Goal: Feedback & Contribution: Submit feedback/report problem

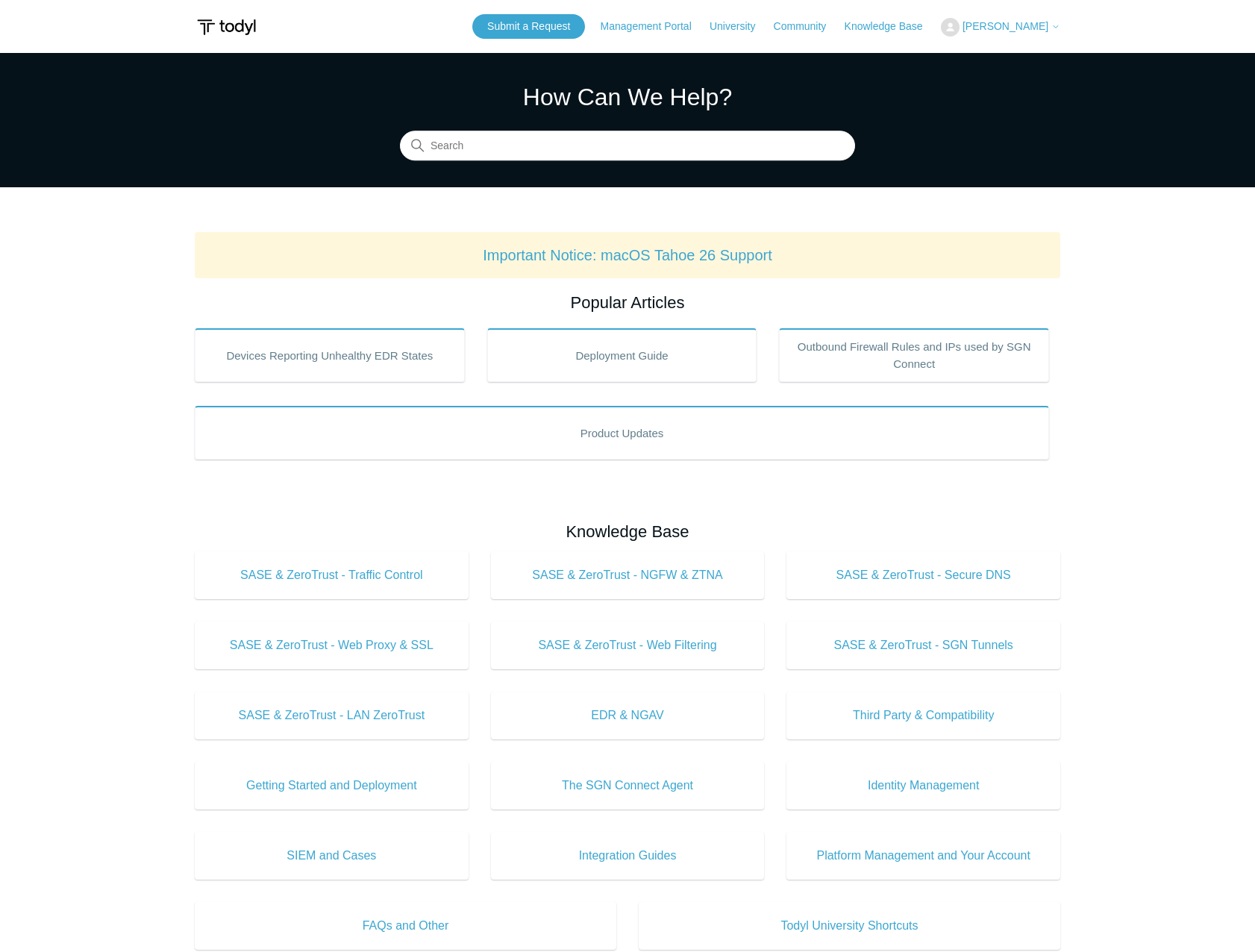
click at [1015, 29] on span "[PERSON_NAME]" at bounding box center [1005, 26] width 86 height 12
click at [1002, 55] on link "My Support Requests" at bounding box center [1014, 59] width 146 height 26
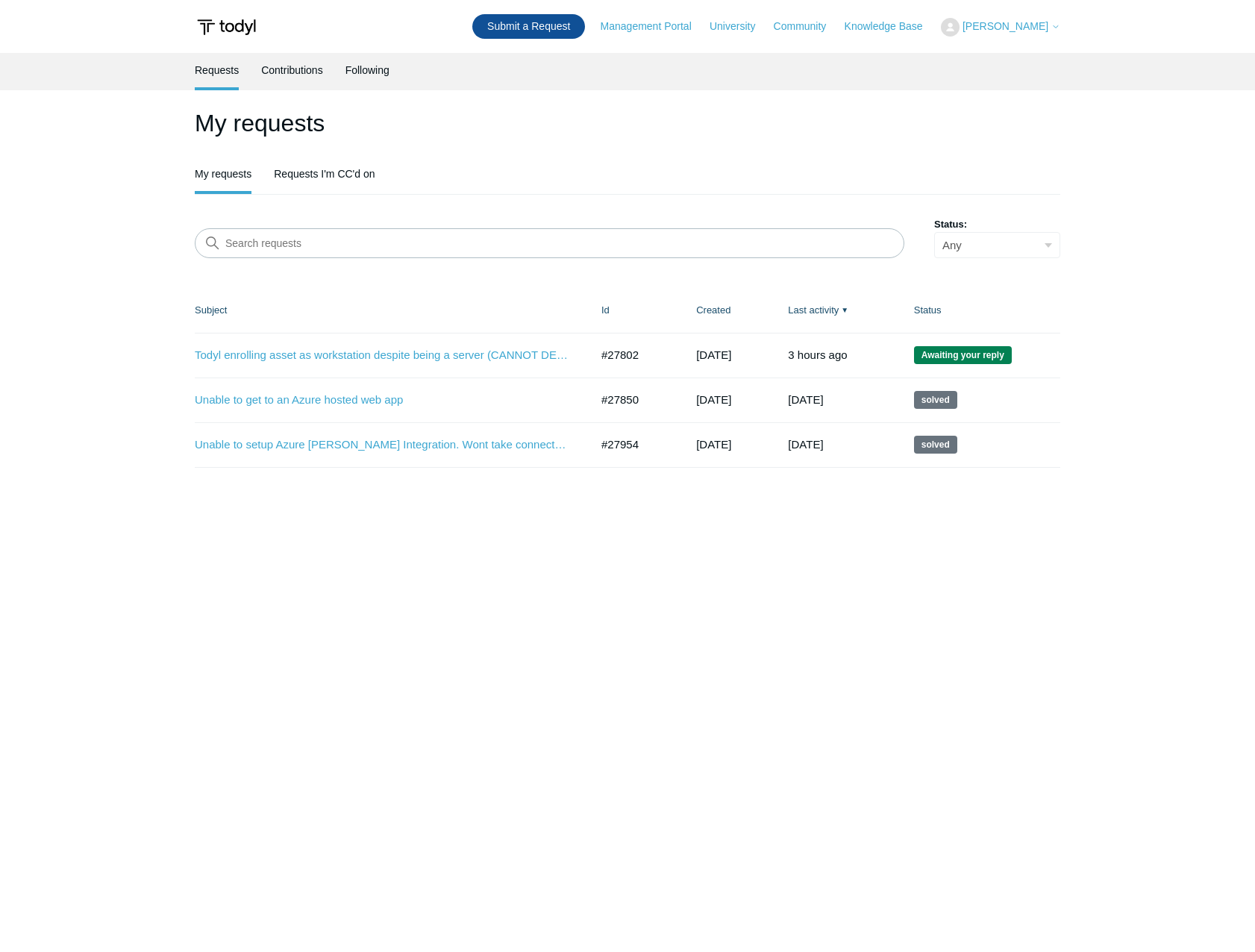
click at [546, 27] on link "Submit a Request" at bounding box center [528, 26] width 113 height 25
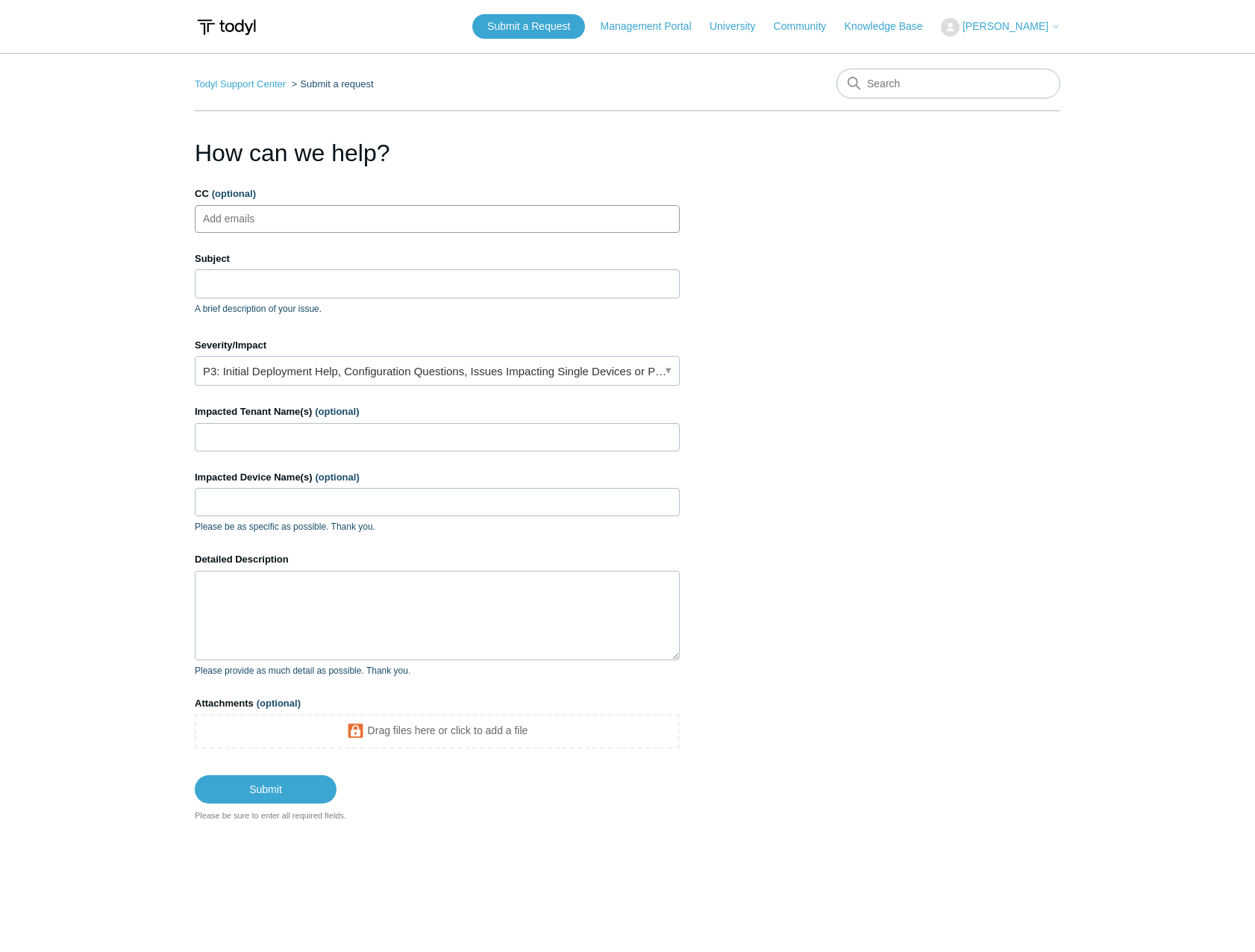
click at [358, 224] on ul "Add emails" at bounding box center [437, 219] width 485 height 27
click at [315, 298] on div "Subject A brief description of your issue." at bounding box center [437, 283] width 485 height 64
click at [306, 281] on input "Subject" at bounding box center [437, 283] width 485 height 28
click at [306, 278] on input "Subject" at bounding box center [437, 283] width 485 height 28
click at [306, 276] on input "Subject" at bounding box center [437, 283] width 485 height 28
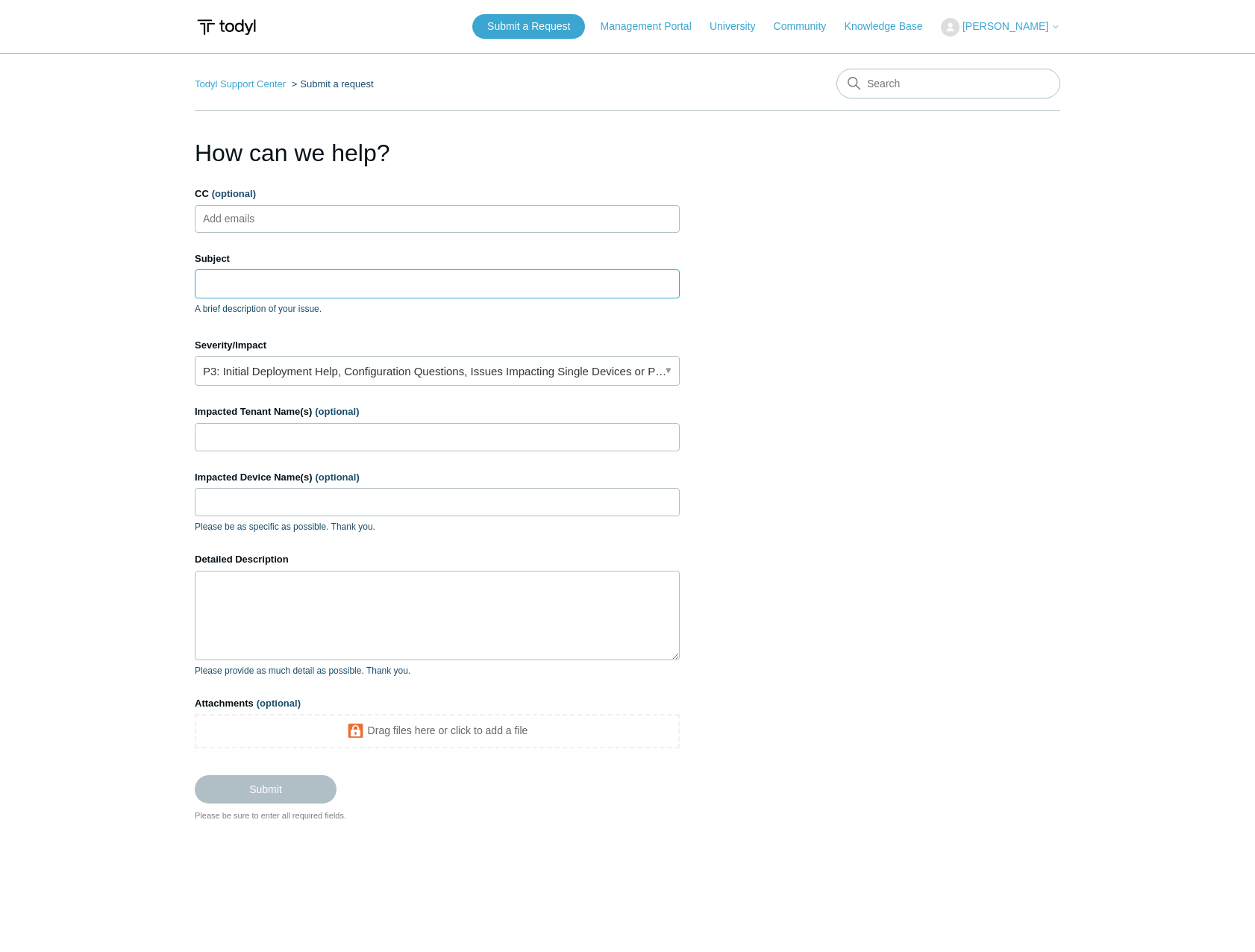
click at [599, 285] on input "Subject" at bounding box center [437, 283] width 485 height 28
click at [606, 281] on input "Subject" at bounding box center [437, 283] width 485 height 28
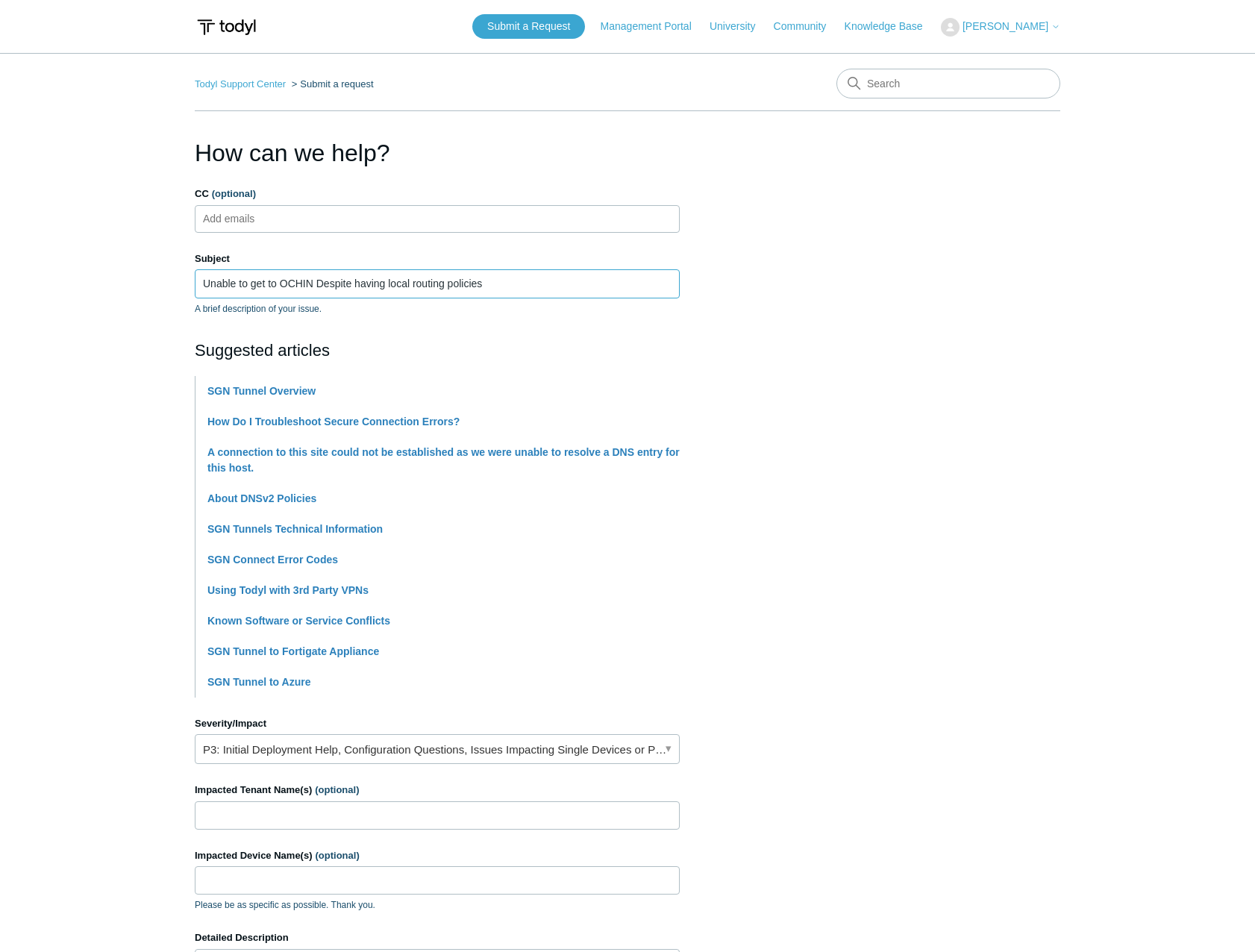
type input "Unable to get to OCHIN Despite having local routing policies"
click at [382, 820] on input "Impacted Tenant Name(s) (optional)" at bounding box center [437, 815] width 485 height 28
type input "Peninsula Healthcare"
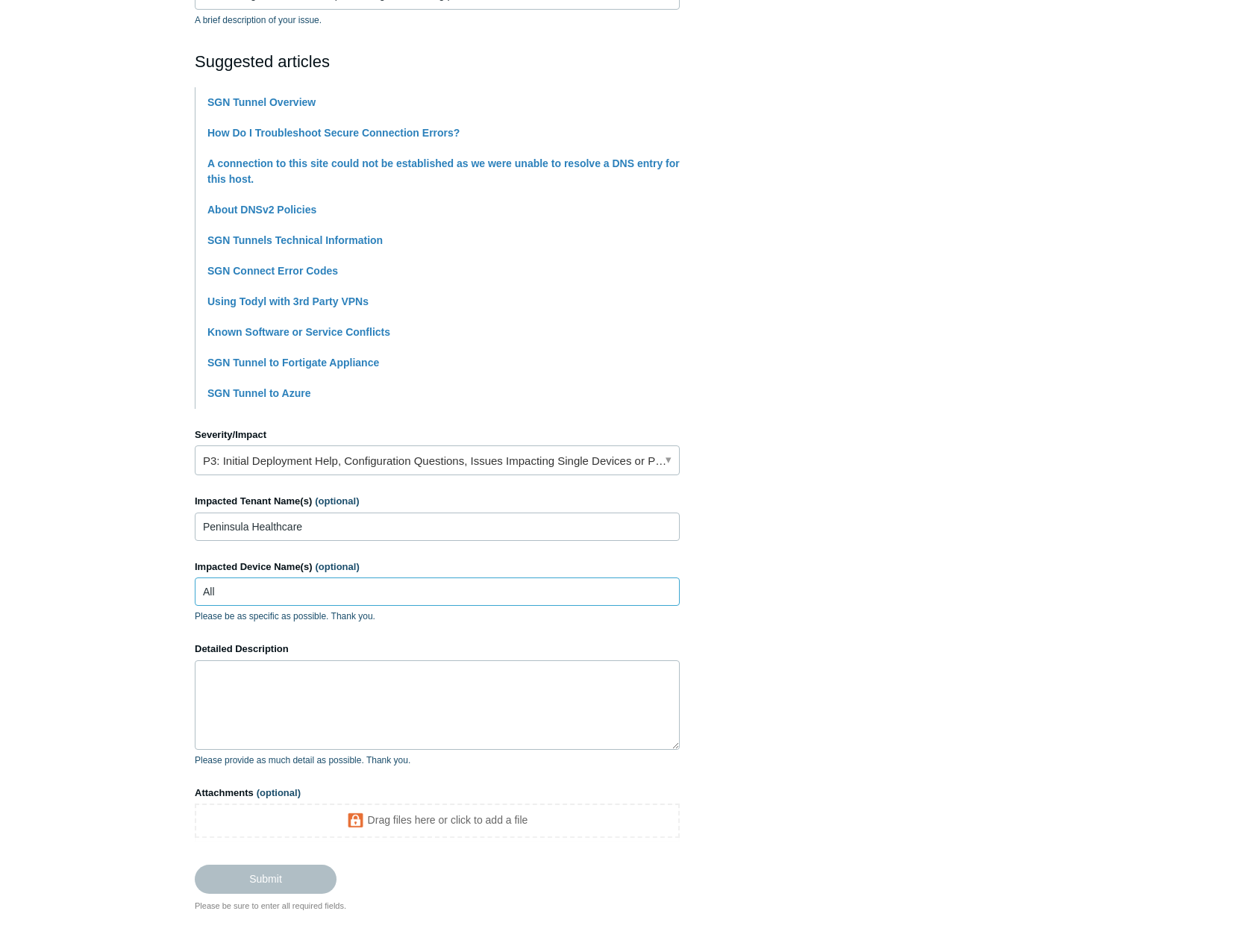
scroll to position [298, 0]
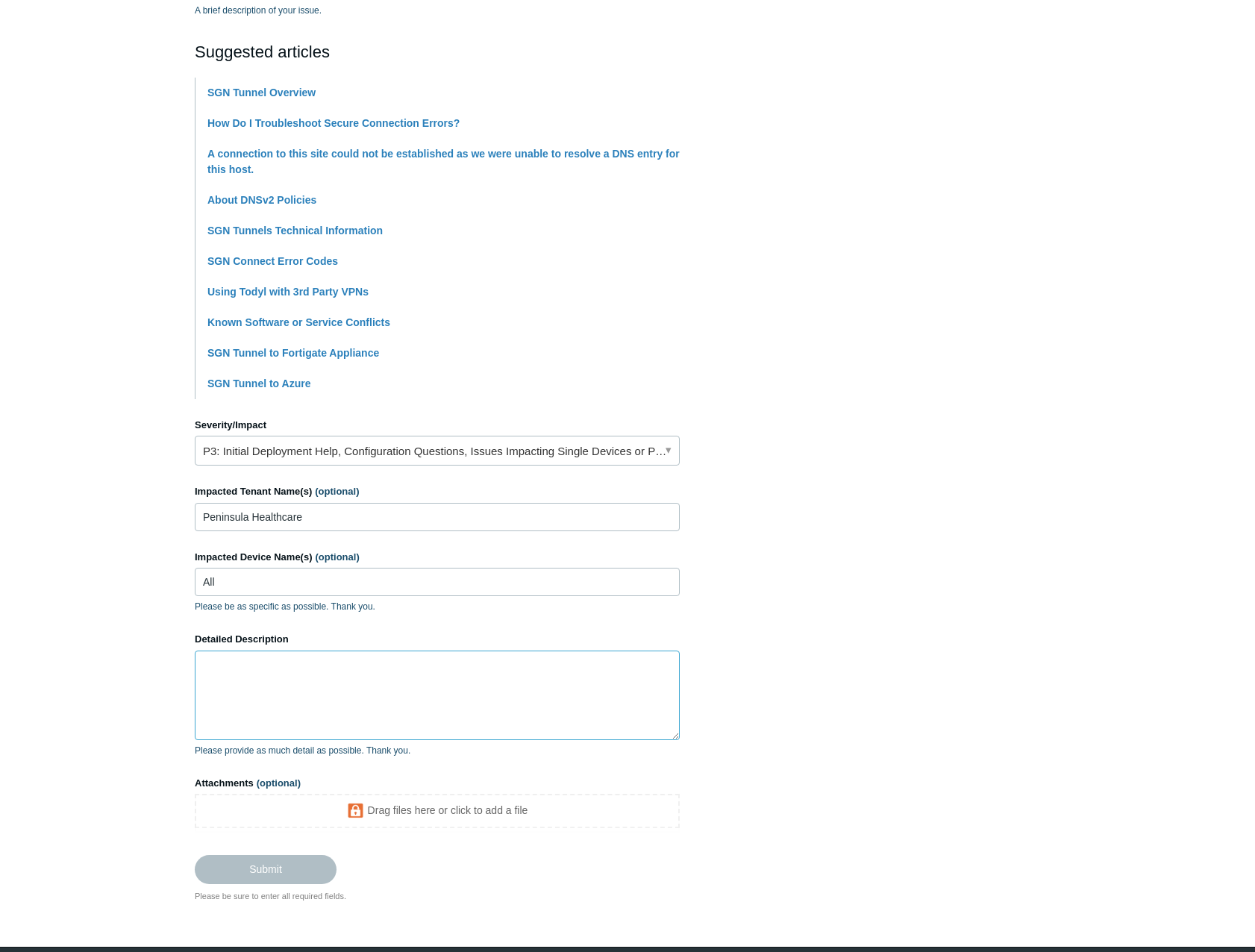
click at [337, 675] on textarea "Detailed Description" at bounding box center [437, 695] width 485 height 89
click at [312, 574] on input "All" at bounding box center [437, 582] width 485 height 28
type input "All vpn devices"
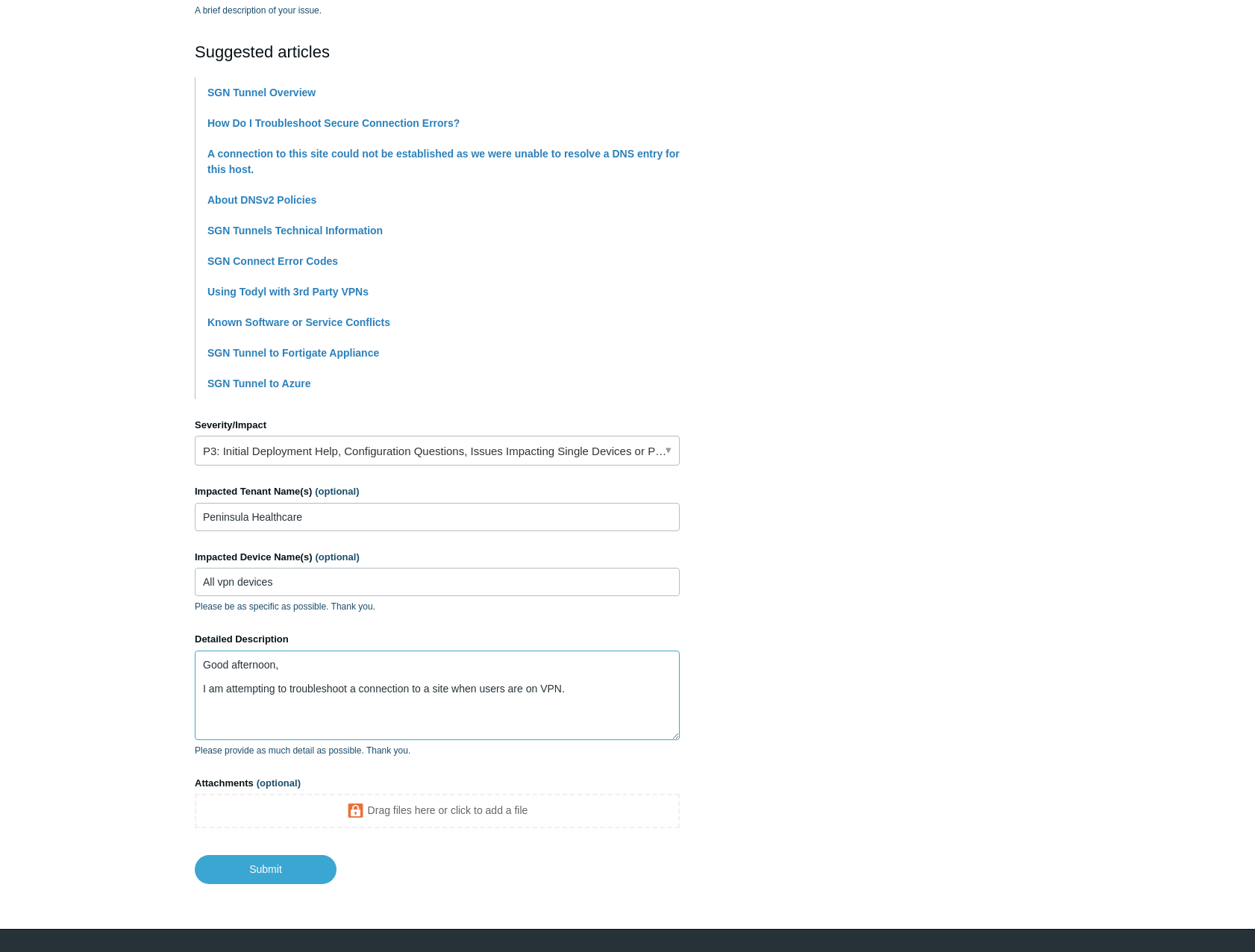
click at [585, 690] on textarea "Good afternoon, I am attempting to troubleshoot a connection to a site when use…" at bounding box center [437, 695] width 485 height 89
click at [585, 694] on textarea "Good afternoon, I am attempting to troubleshoot a connection to a site when use…" at bounding box center [437, 695] width 485 height 89
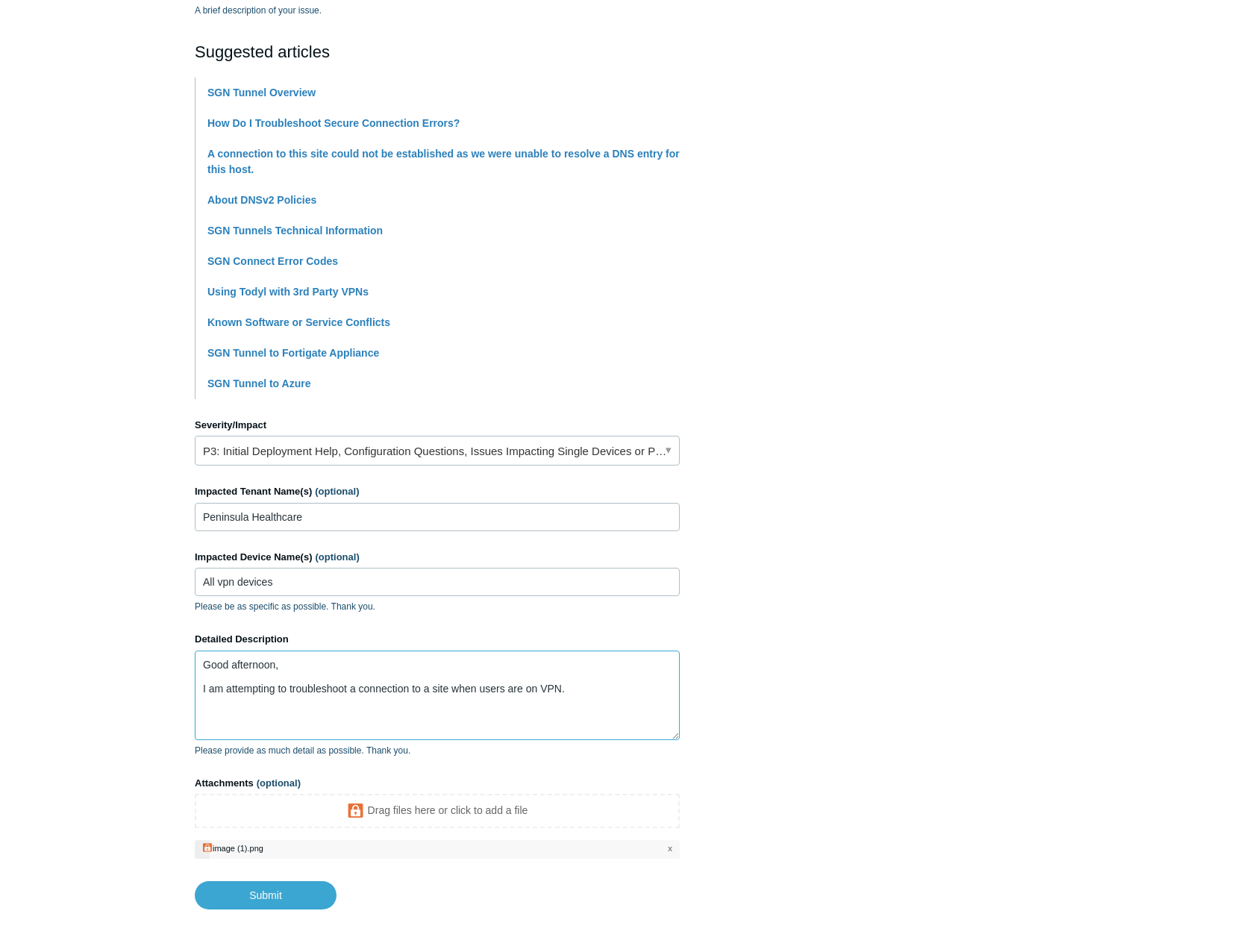
click at [611, 690] on textarea "Good afternoon, I am attempting to troubleshoot a connection to a site when use…" at bounding box center [437, 695] width 485 height 89
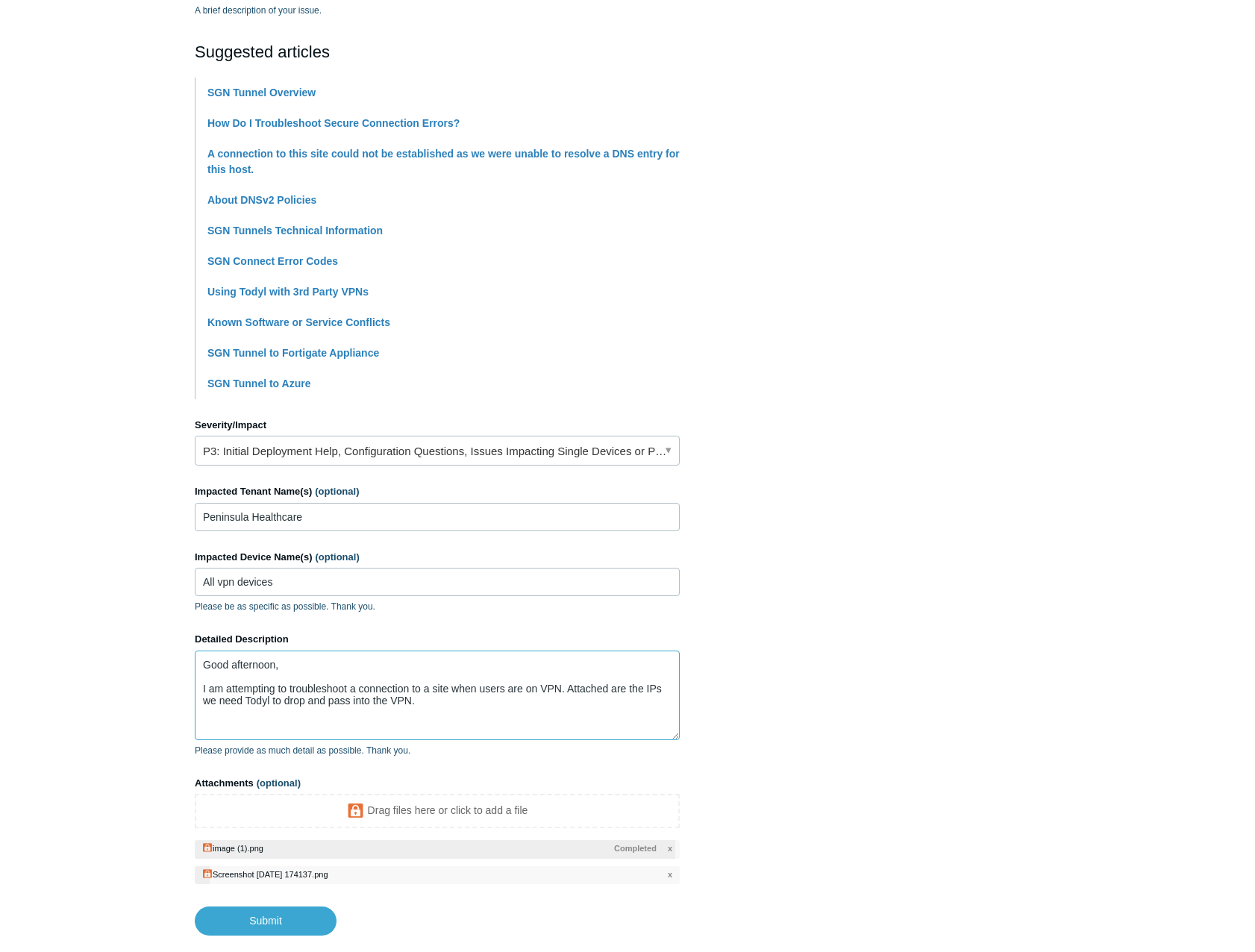
click at [463, 704] on textarea "Good afternoon, I am attempting to troubleshoot a connection to a site when use…" at bounding box center [437, 695] width 485 height 89
click at [608, 724] on textarea "Good afternoon, I am attempting to troubleshoot a connection to a site when use…" at bounding box center [437, 695] width 485 height 89
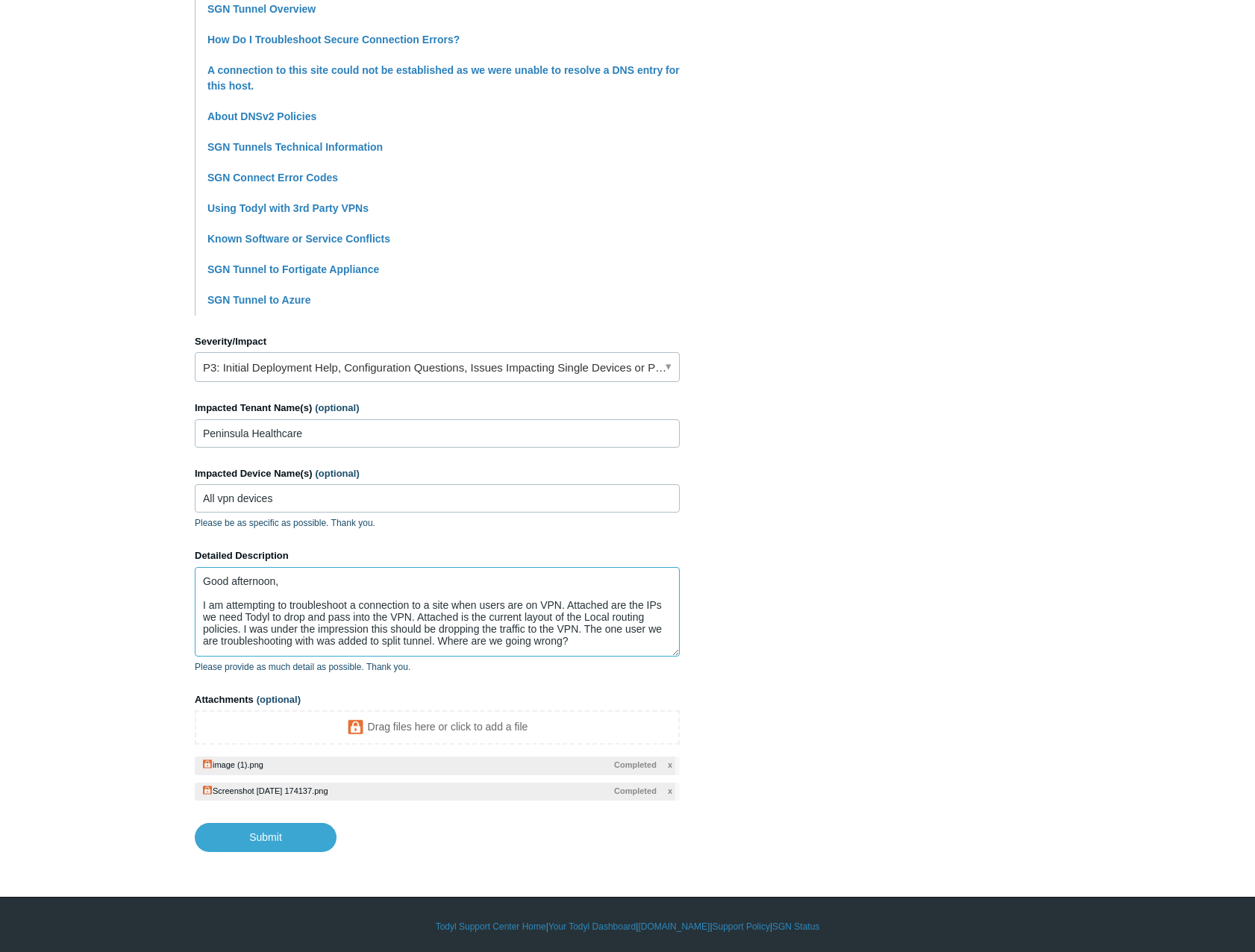
scroll to position [386, 0]
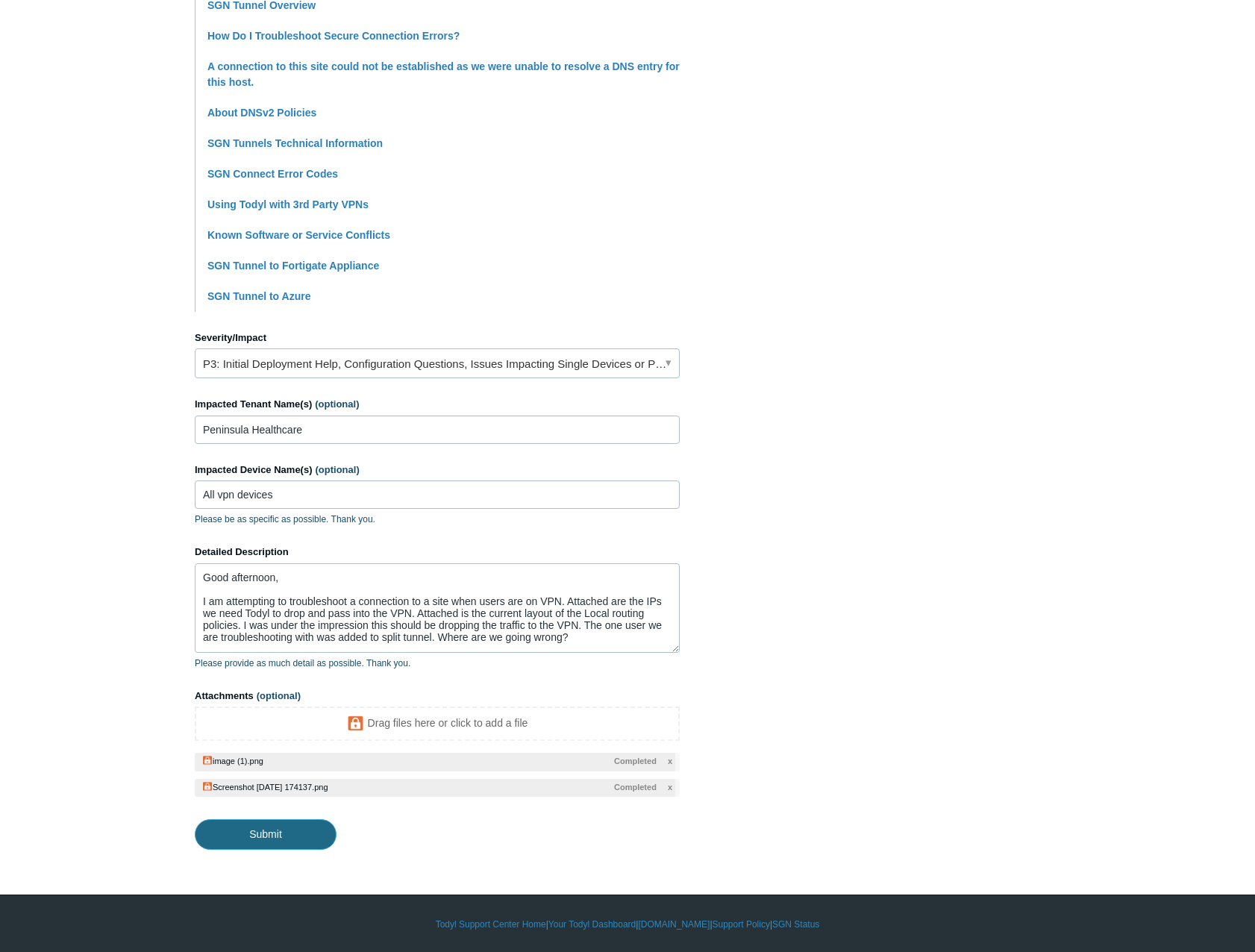
click at [302, 834] on input "Submit" at bounding box center [265, 834] width 142 height 30
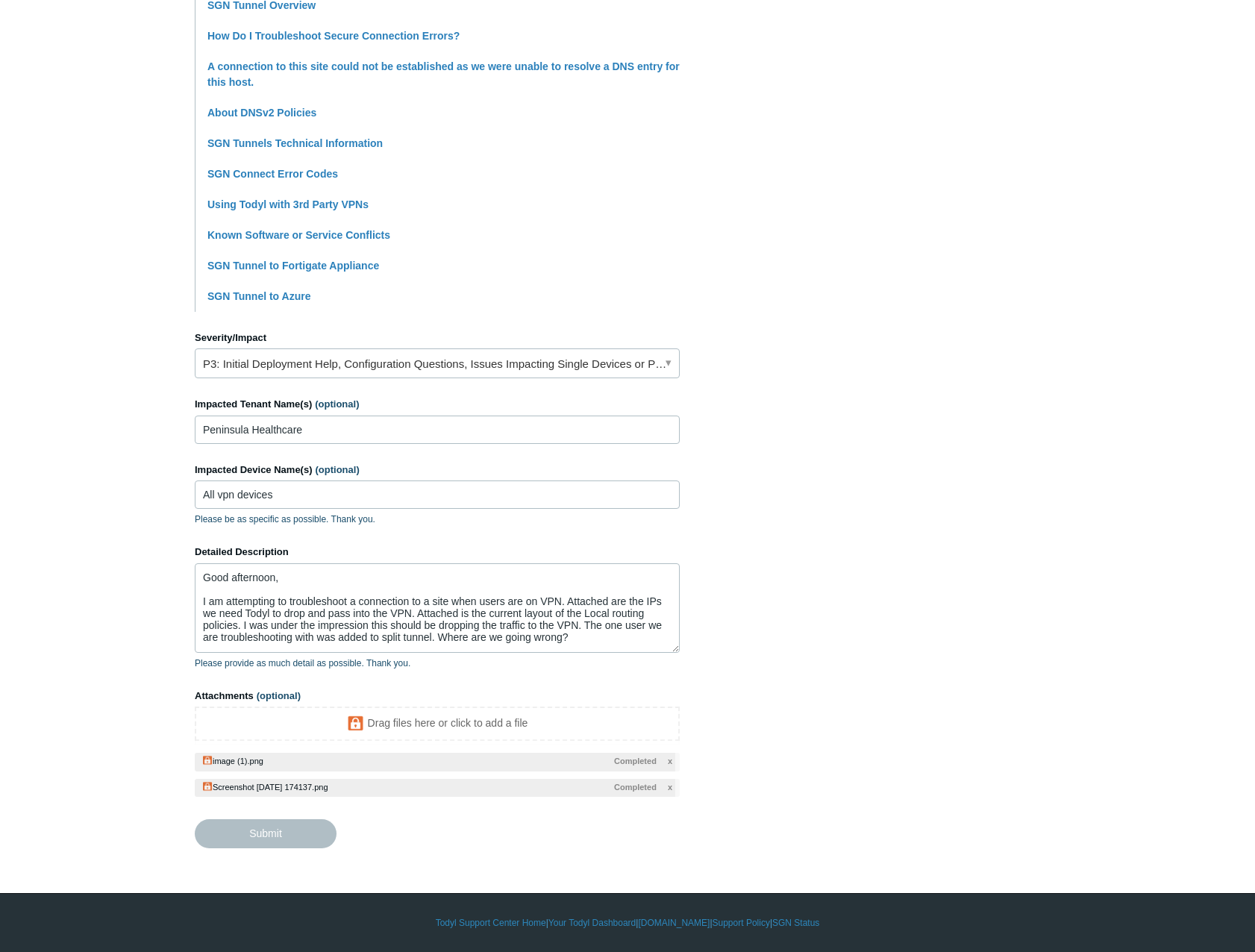
type textarea "Good afternoon, I am attempting to troubleshoot a connection to a site when use…"
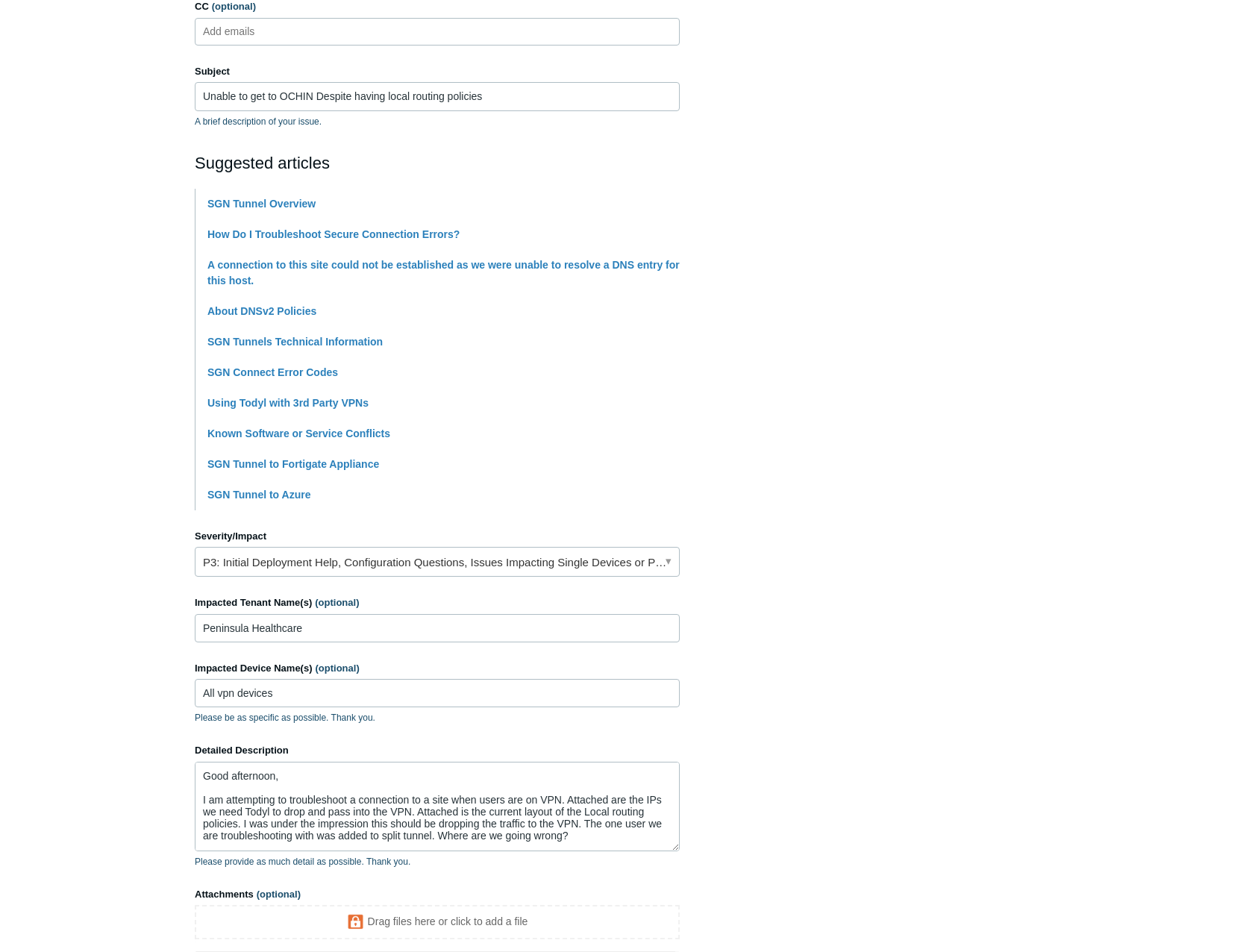
scroll to position [0, 0]
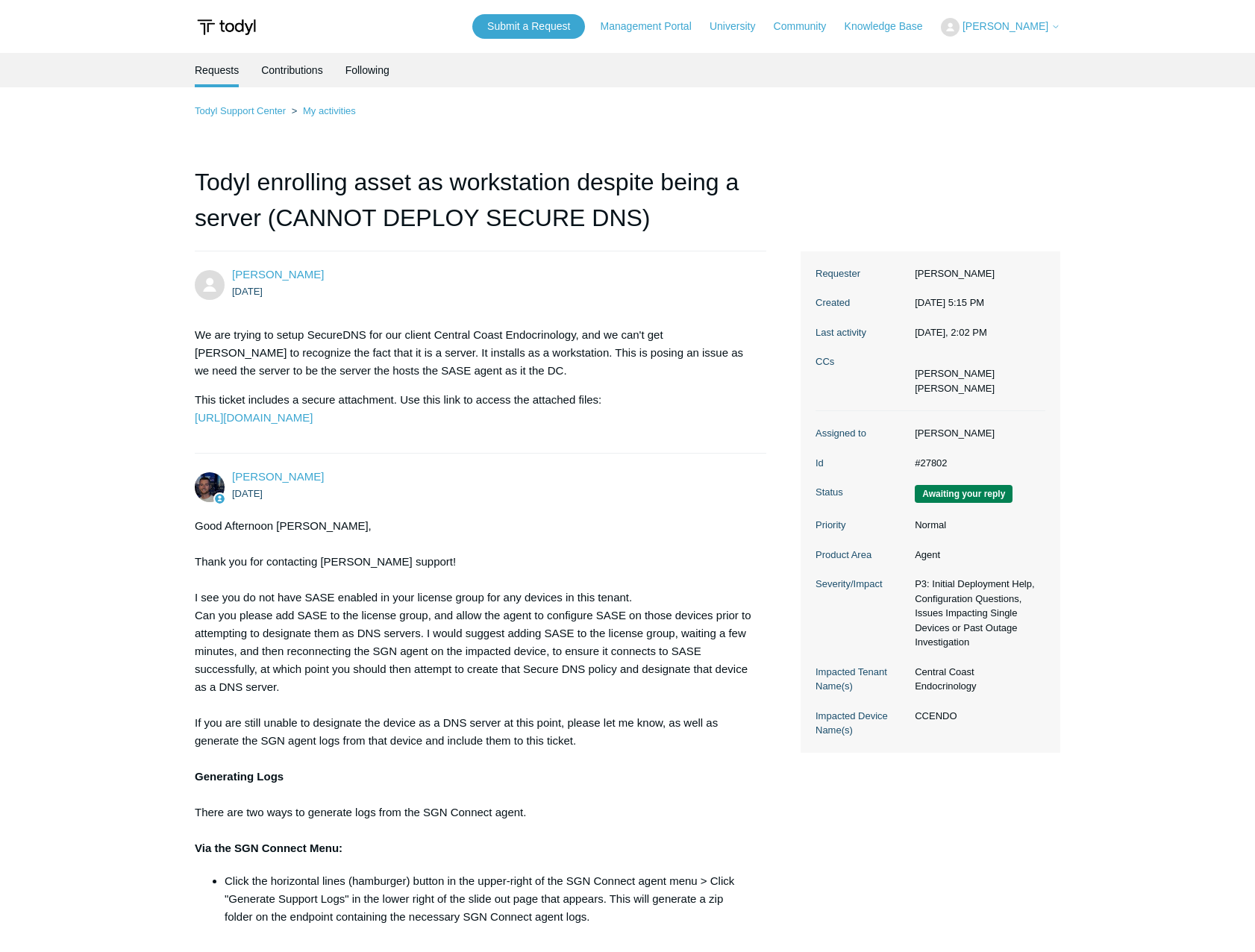
scroll to position [1716, 0]
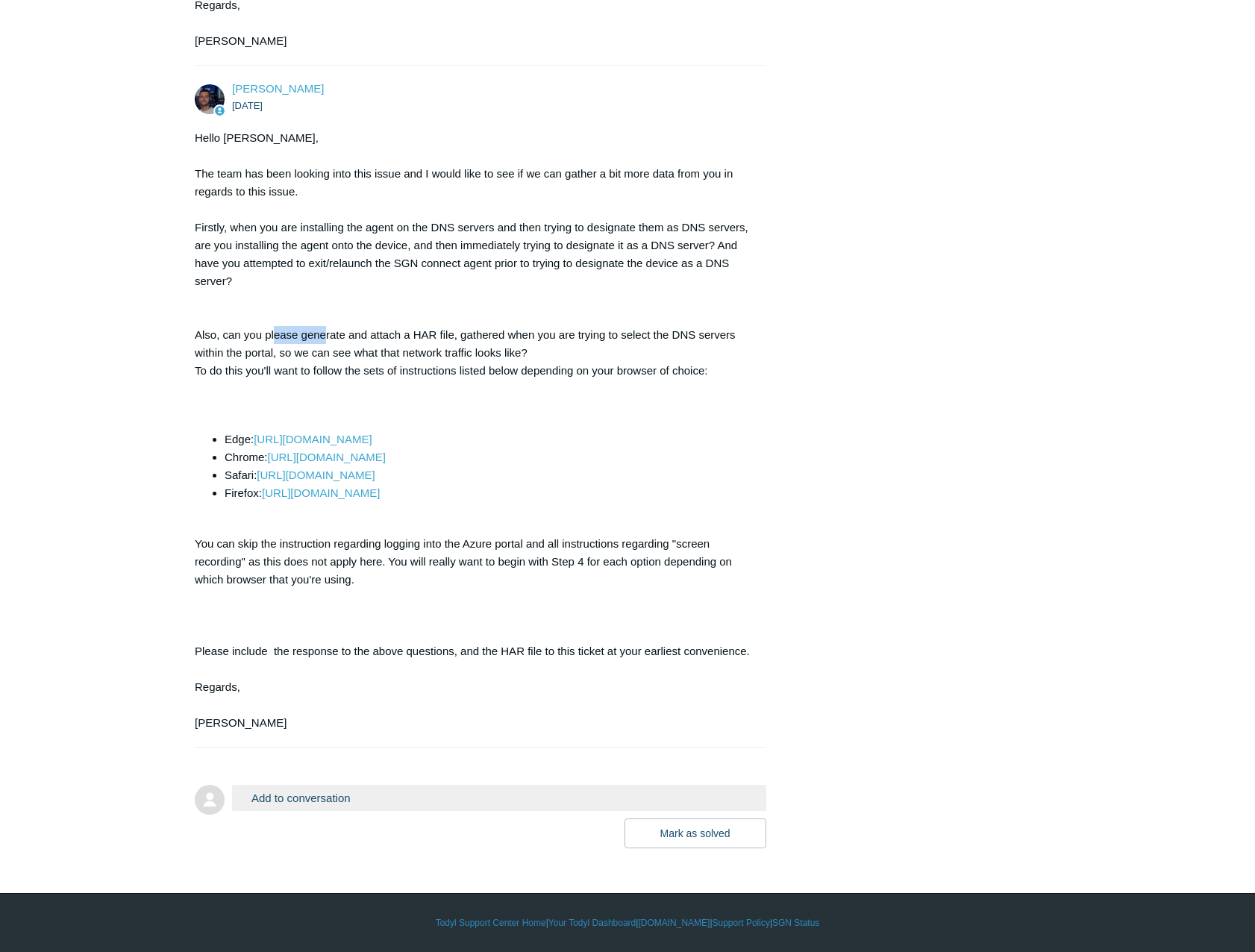
drag, startPoint x: 273, startPoint y: 361, endPoint x: 328, endPoint y: 361, distance: 55.0
click at [328, 361] on div "Hello Charles, The team has been looking into this issue and I would like to se…" at bounding box center [473, 430] width 556 height 603
drag, startPoint x: 328, startPoint y: 361, endPoint x: 312, endPoint y: 362, distance: 16.0
click at [312, 362] on div "Hello Charles, The team has been looking into this issue and I would like to se…" at bounding box center [473, 430] width 556 height 603
click at [437, 811] on button "Add to conversation" at bounding box center [498, 798] width 534 height 26
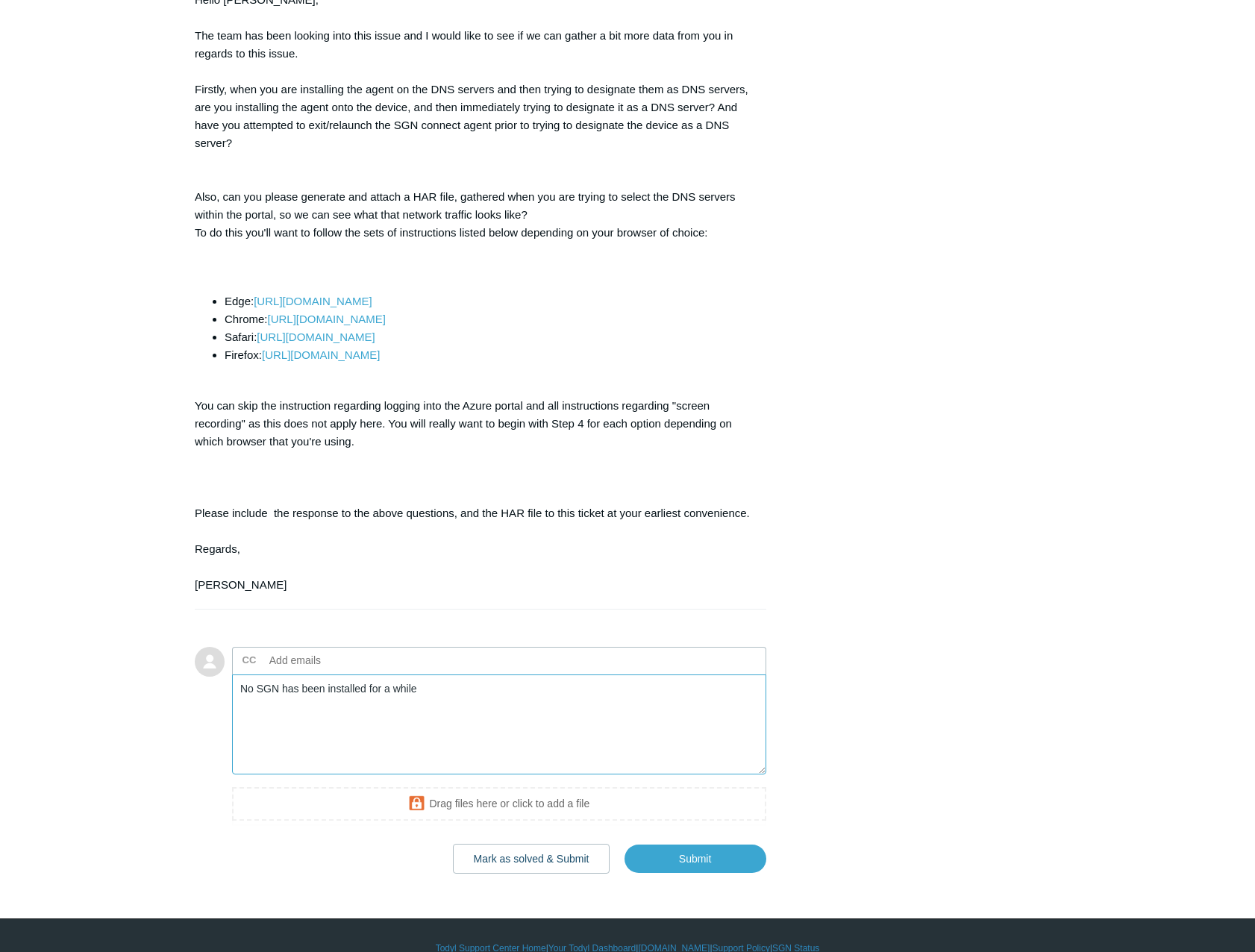
scroll to position [1906, 0]
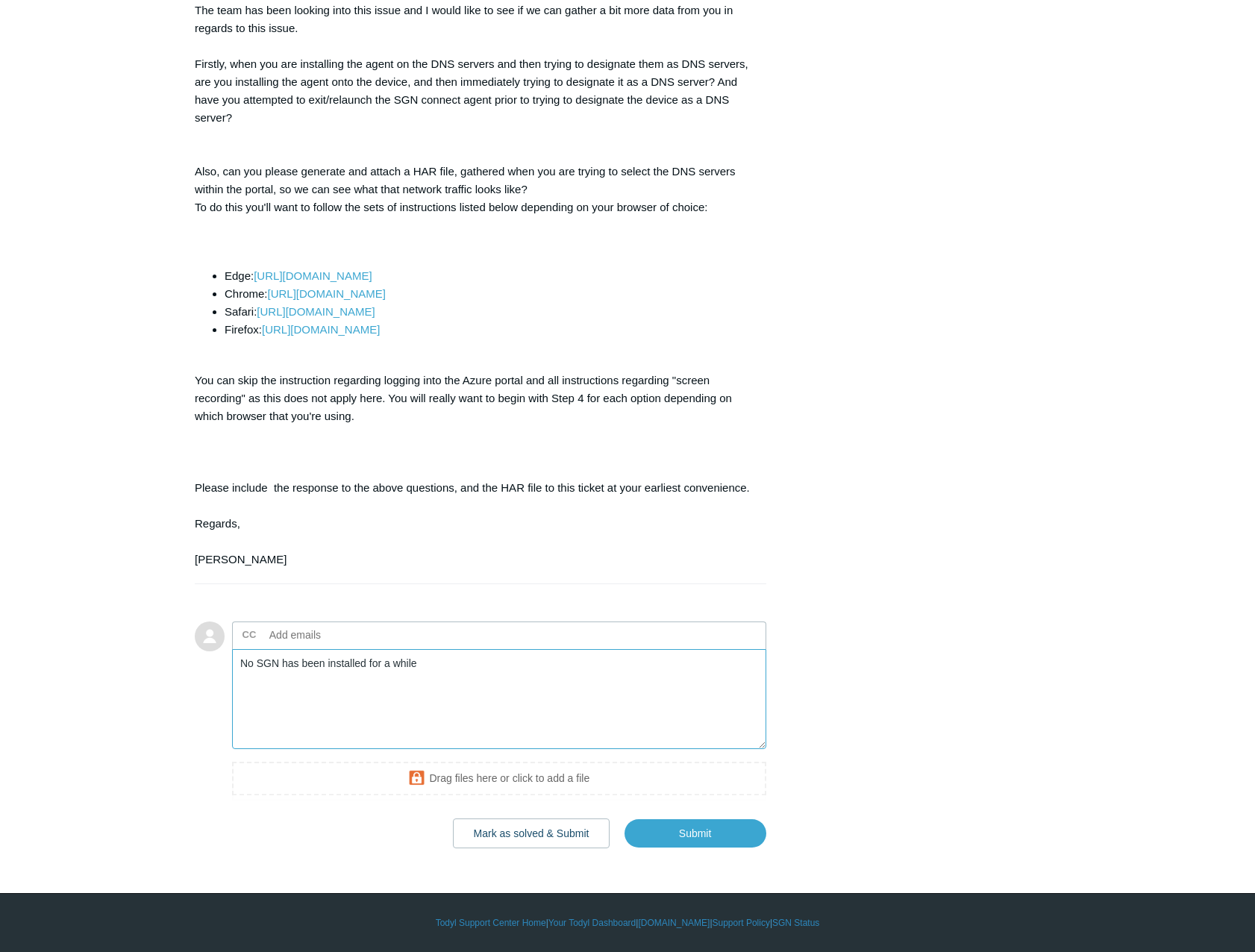
click at [496, 668] on textarea "No SGN has been installed for a while" at bounding box center [498, 700] width 534 height 101
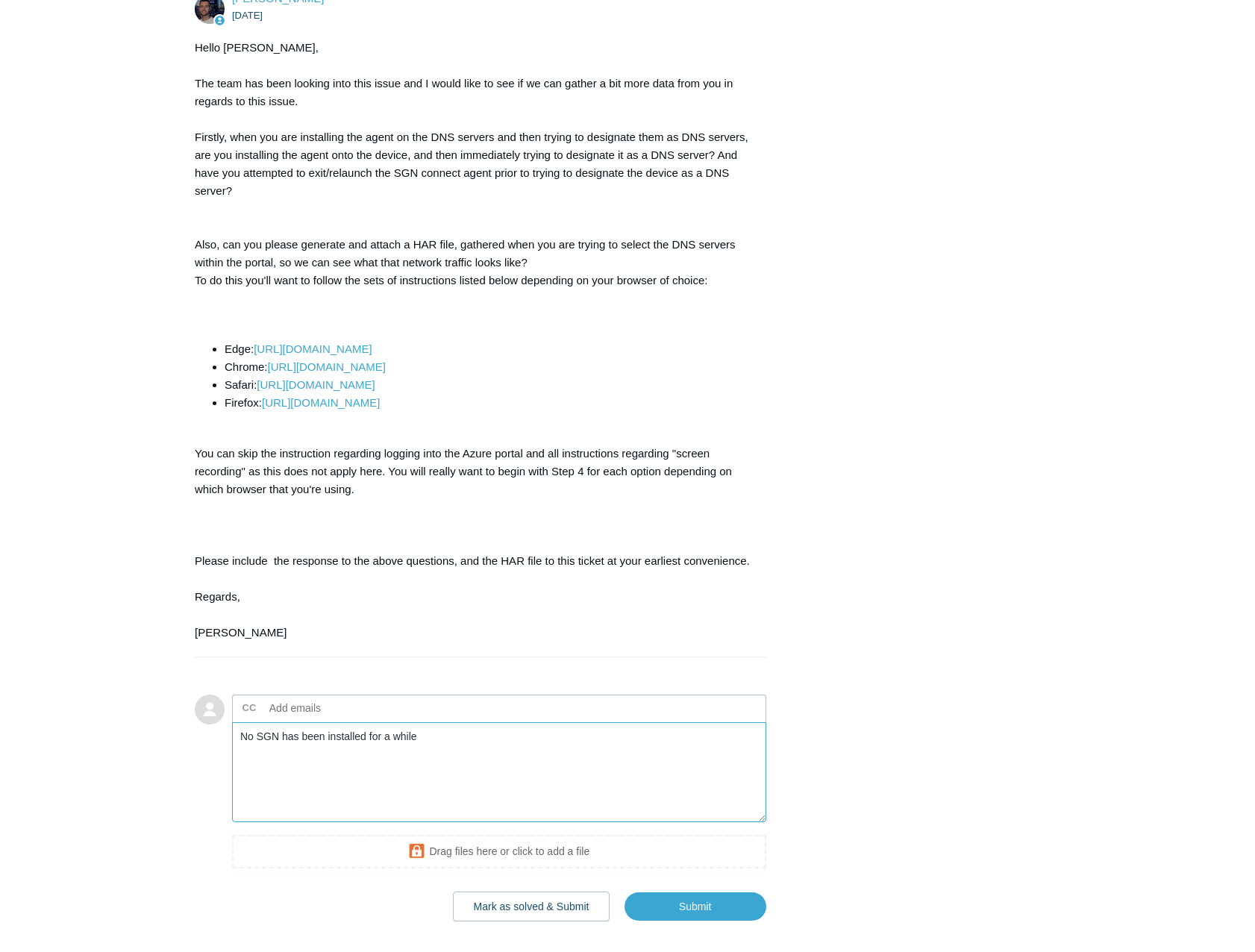
scroll to position [1757, 0]
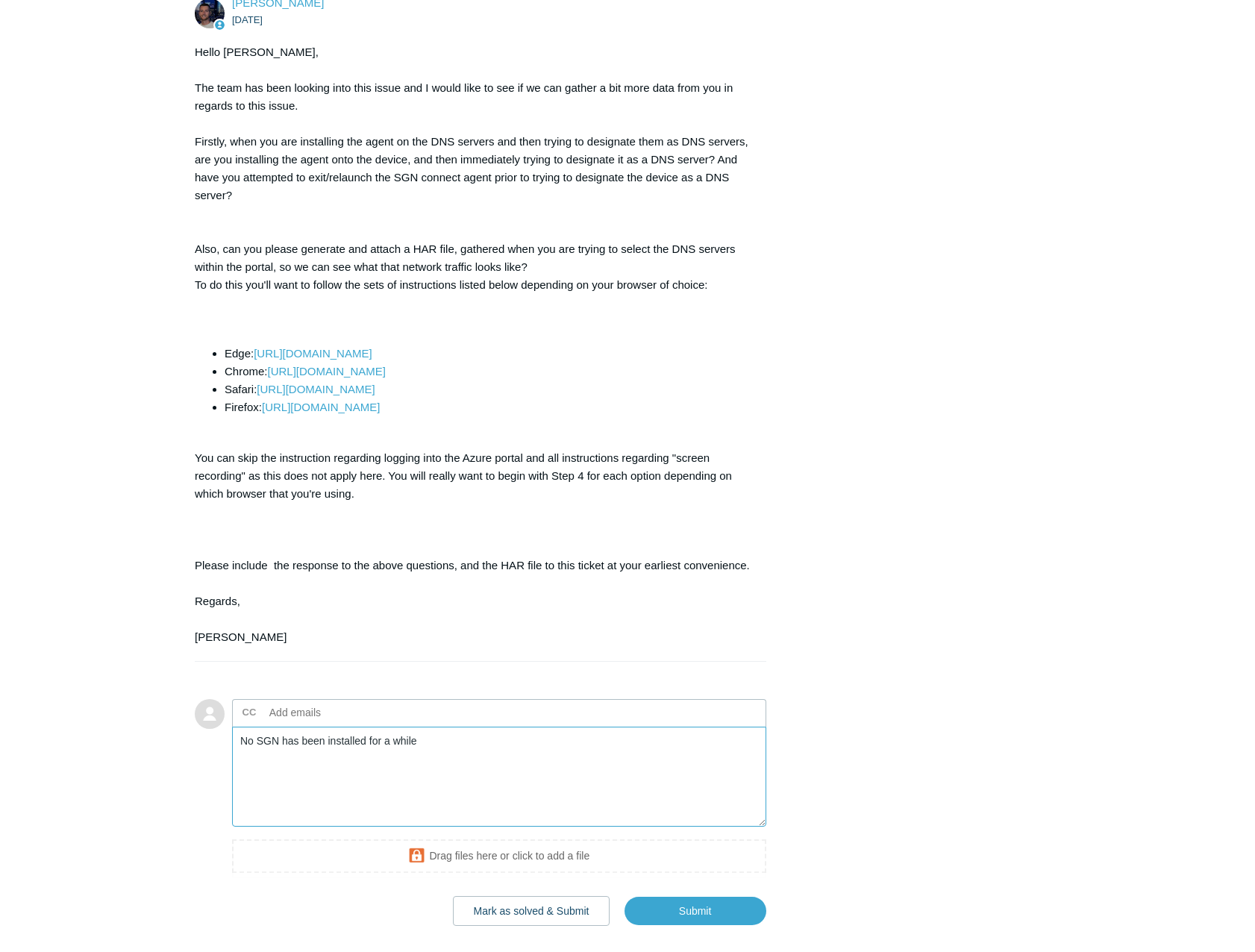
click at [471, 816] on textarea "No SGN has been installed for a while" at bounding box center [498, 777] width 534 height 101
type textarea "N"
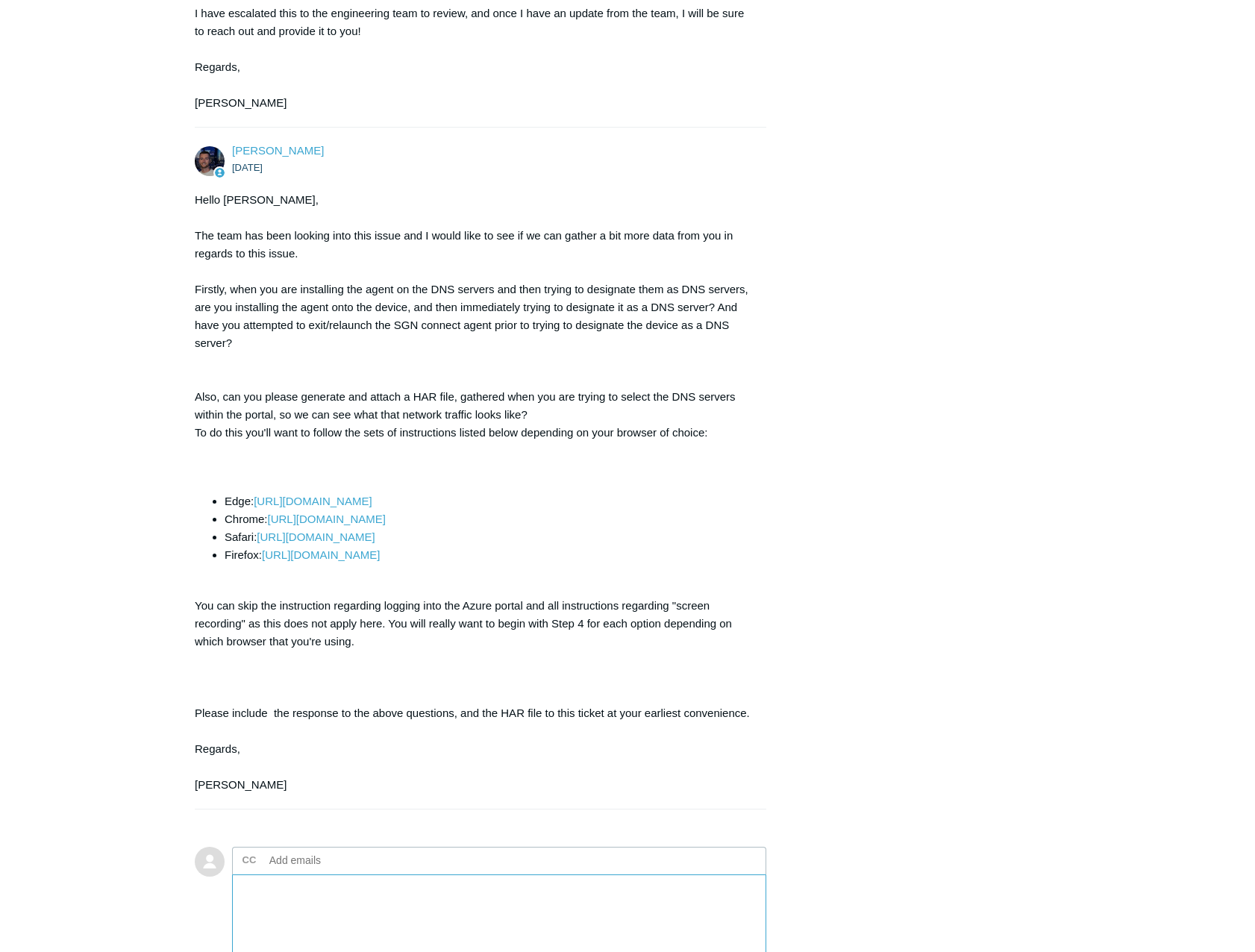
scroll to position [1385, 0]
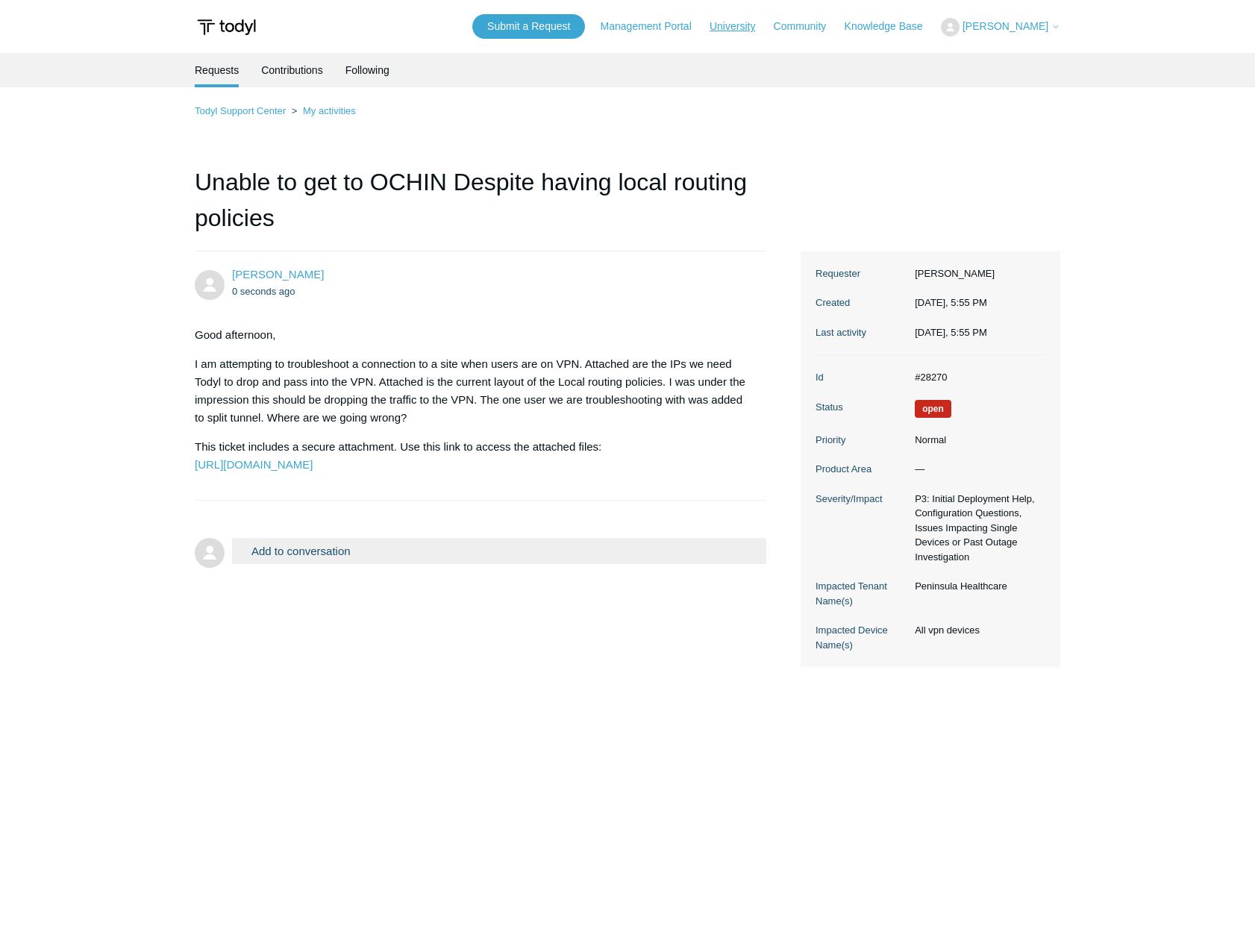
click at [736, 26] on link "University" at bounding box center [739, 26] width 60 height 16
click at [907, 25] on link "Knowledge Base" at bounding box center [891, 26] width 94 height 16
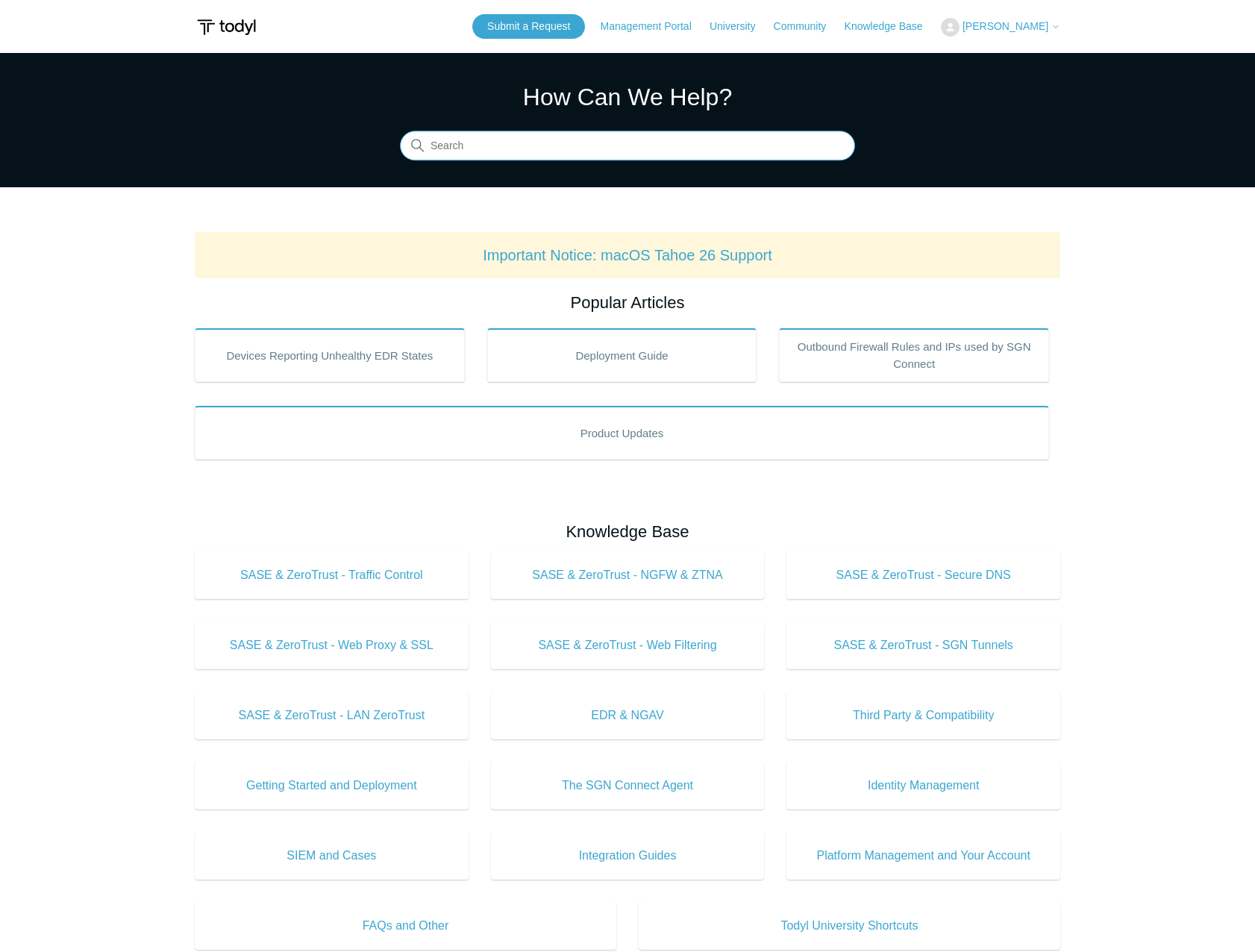
click at [612, 151] on input "Search" at bounding box center [628, 147] width 455 height 30
type input "SecureDNS"
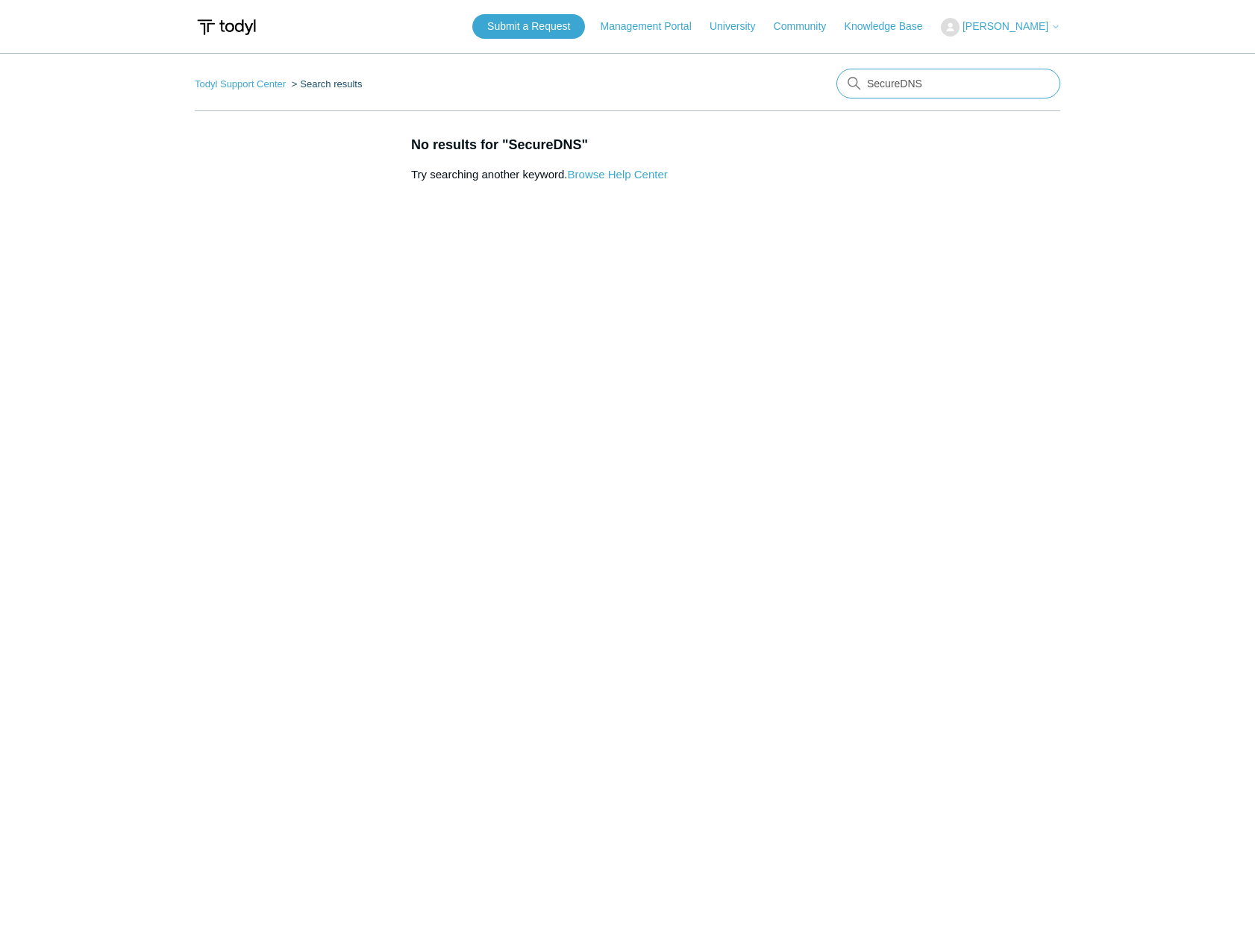
drag, startPoint x: 961, startPoint y: 83, endPoint x: 817, endPoint y: 76, distance: 144.2
click at [829, 76] on nav "Todyl Support Center Search results SecureDNS" at bounding box center [627, 89] width 865 height 42
type input "DNS"
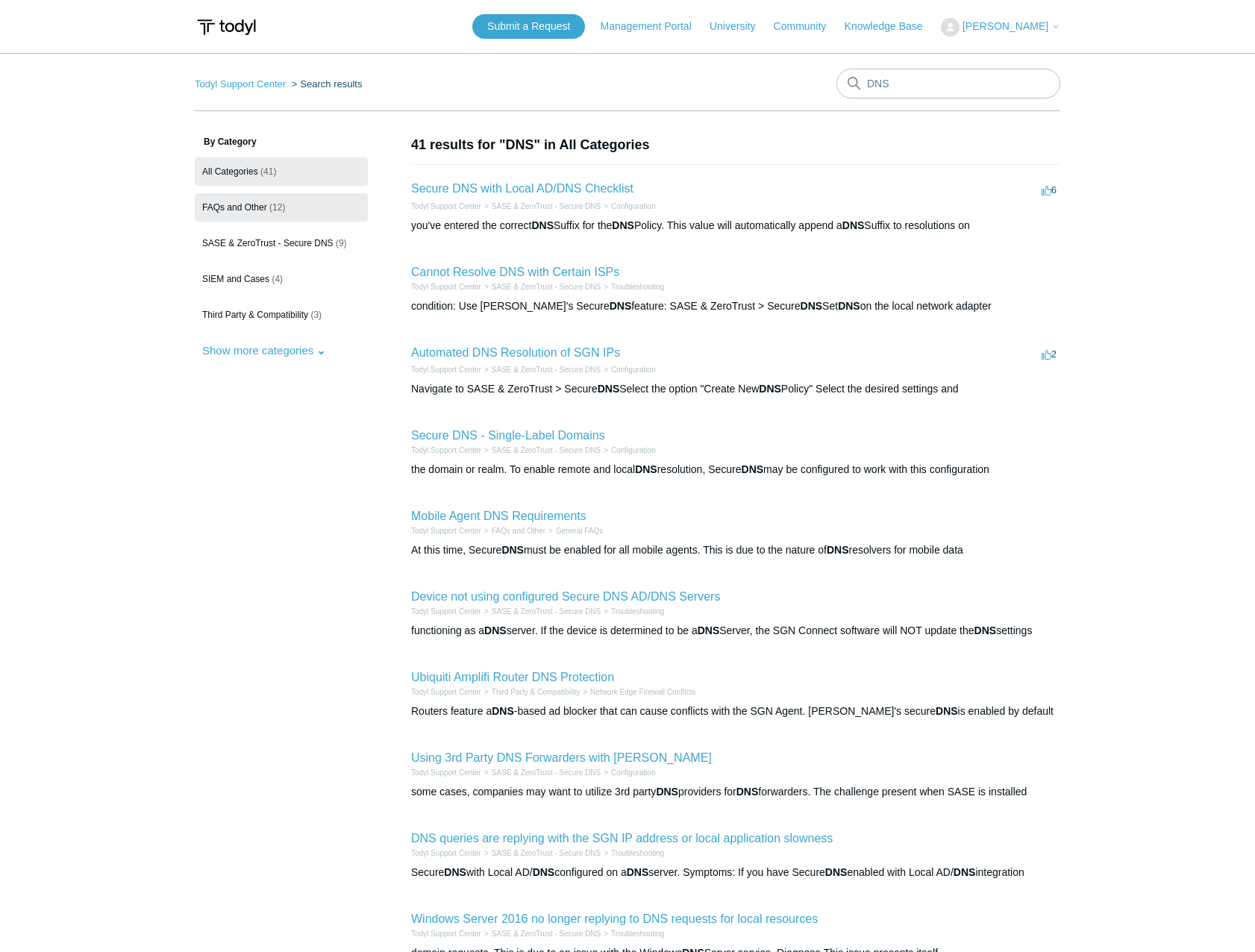
click at [259, 202] on span "FAQs and Other" at bounding box center [234, 207] width 65 height 11
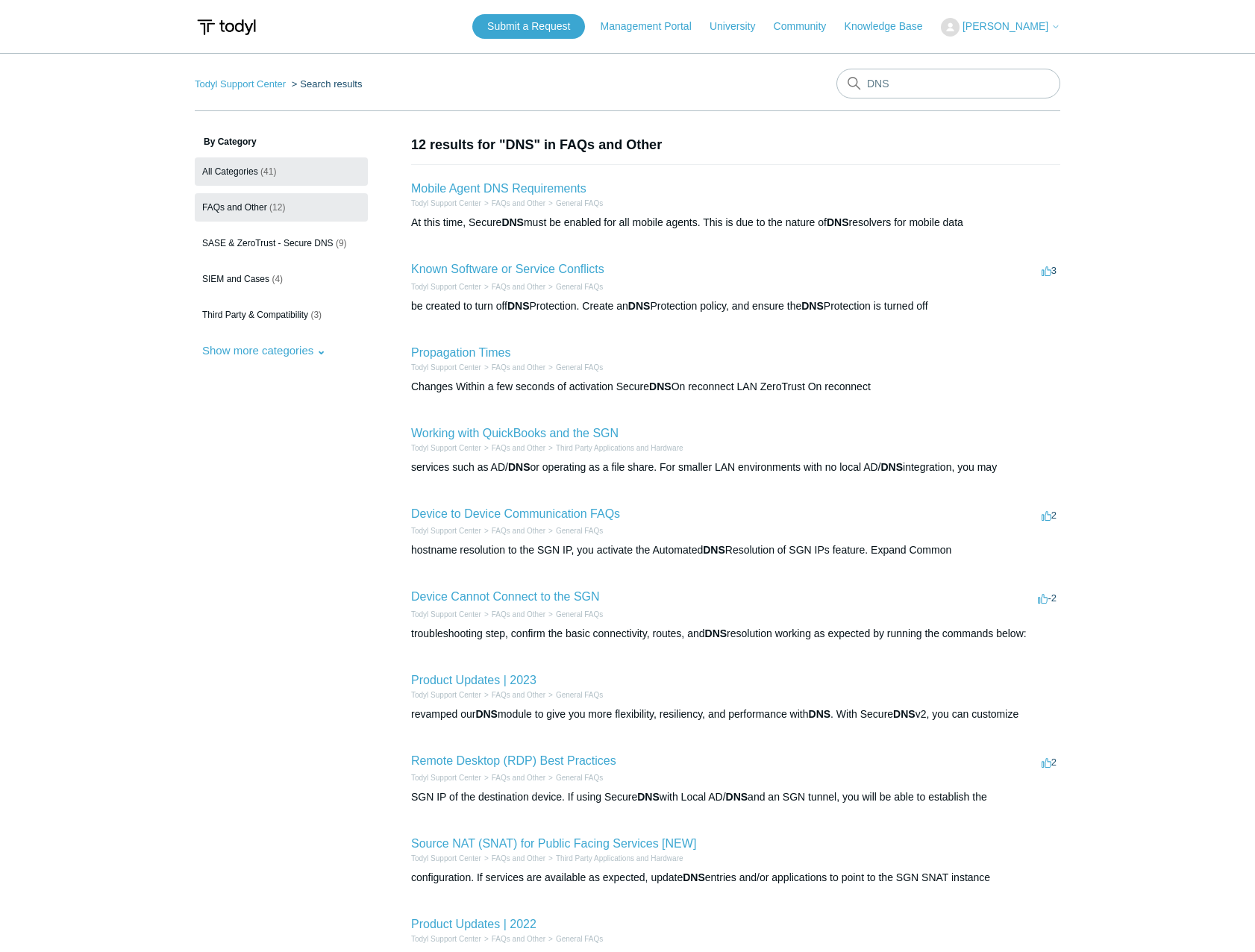
click at [258, 161] on link "All Categories (41)" at bounding box center [281, 171] width 173 height 28
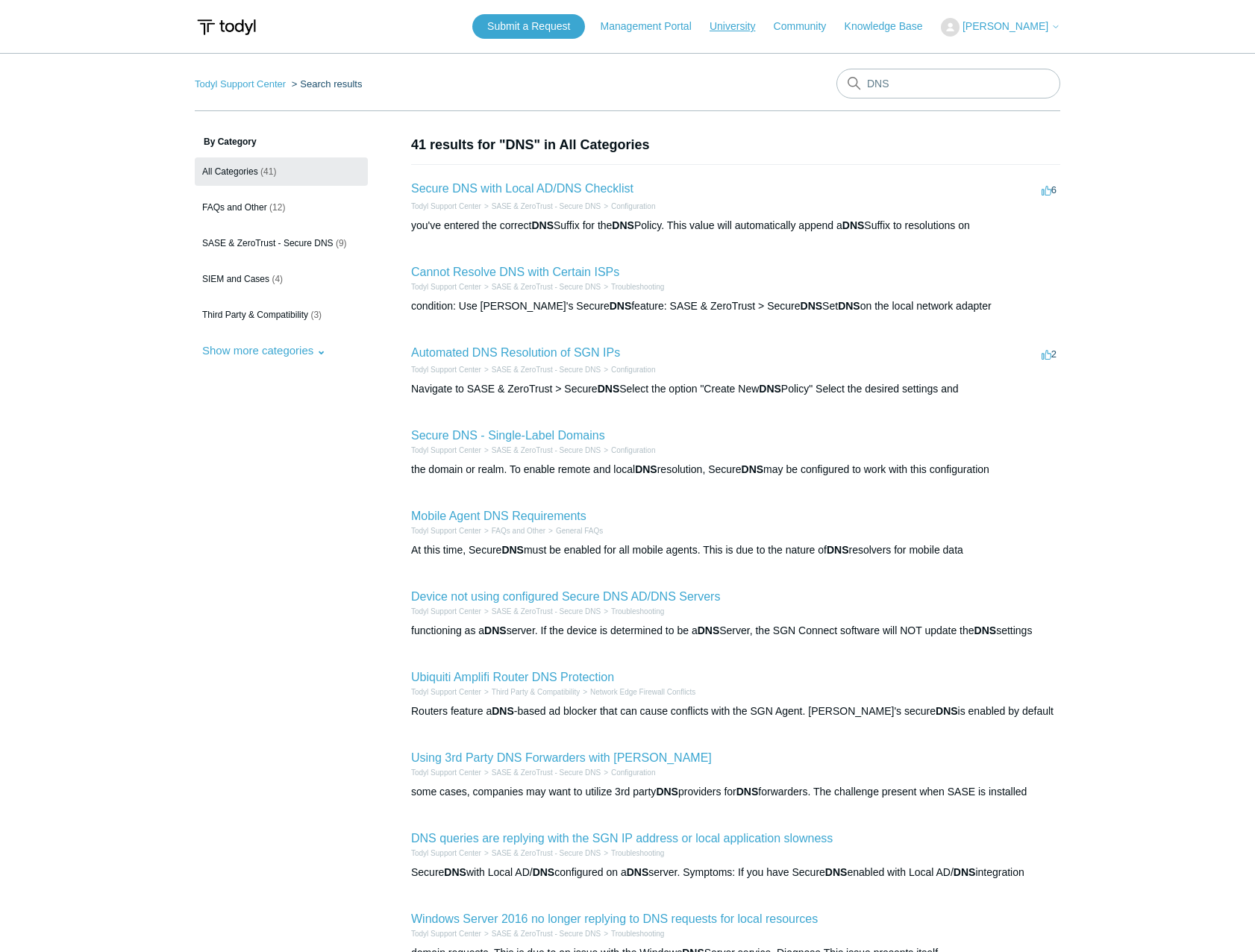
click at [742, 27] on link "University" at bounding box center [739, 26] width 60 height 16
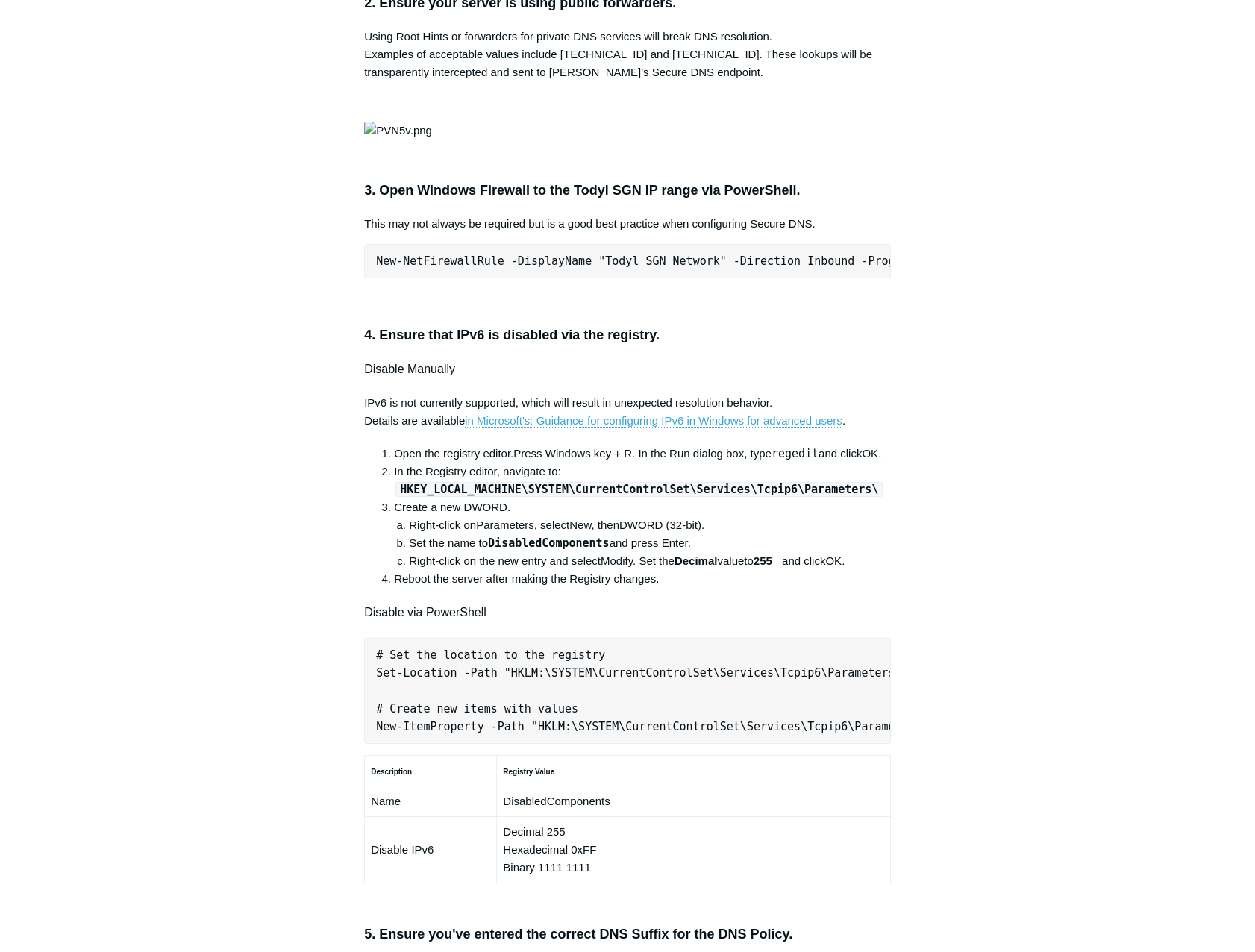
scroll to position [224, 0]
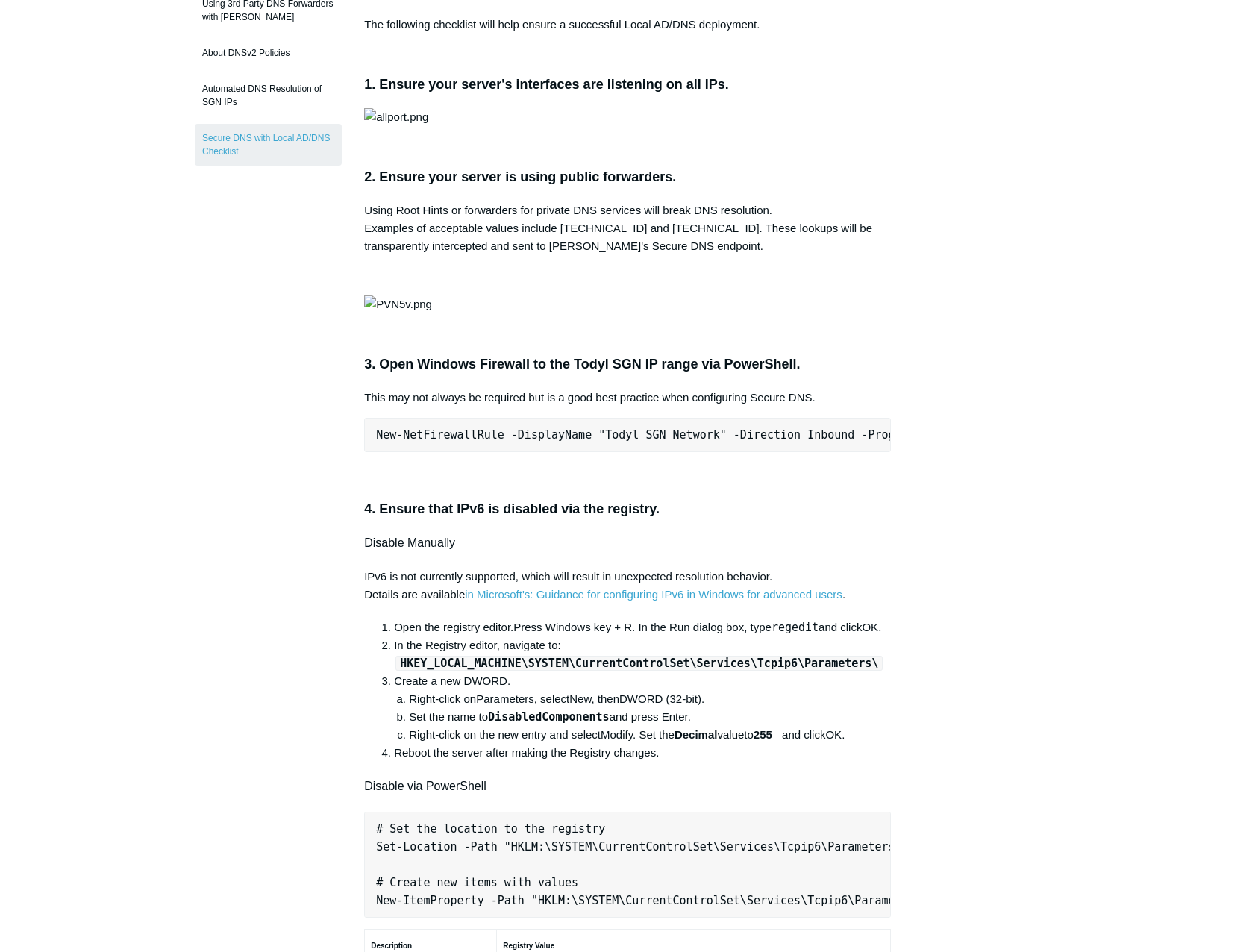
drag, startPoint x: 799, startPoint y: 255, endPoint x: 810, endPoint y: 186, distance: 69.9
click at [799, 126] on p at bounding box center [628, 118] width 527 height 18
